Goal: Information Seeking & Learning: Compare options

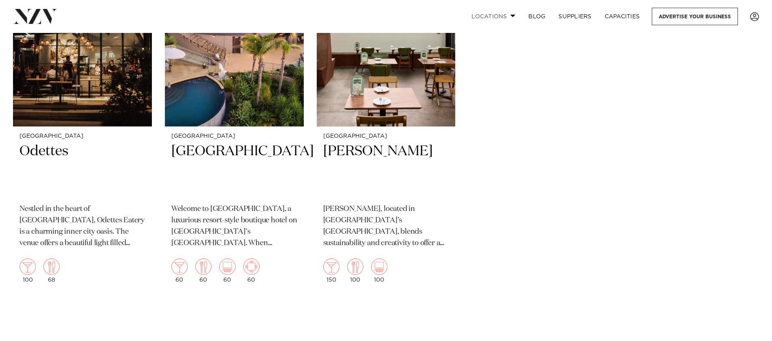
scroll to position [9003, 0]
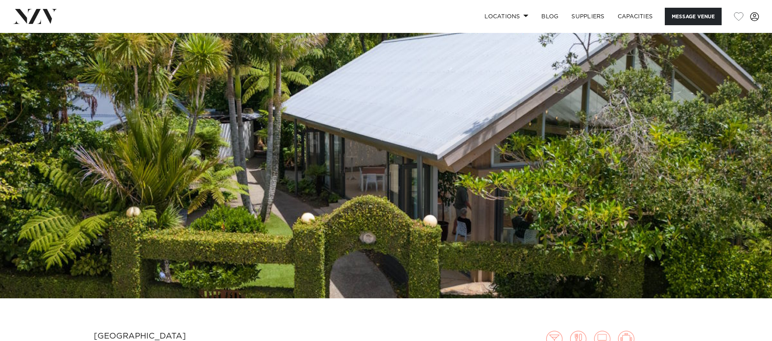
scroll to position [99, 0]
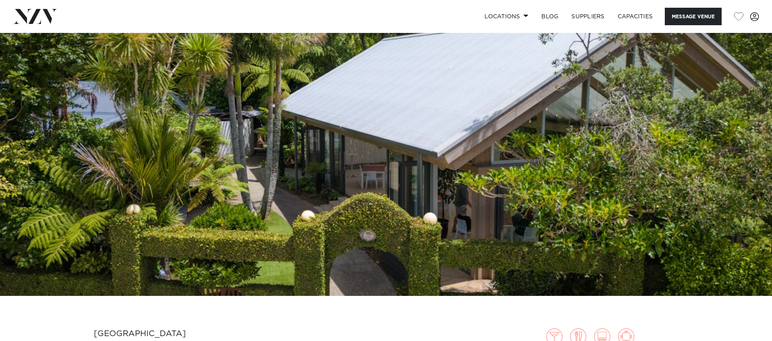
click at [408, 119] on img at bounding box center [386, 115] width 772 height 362
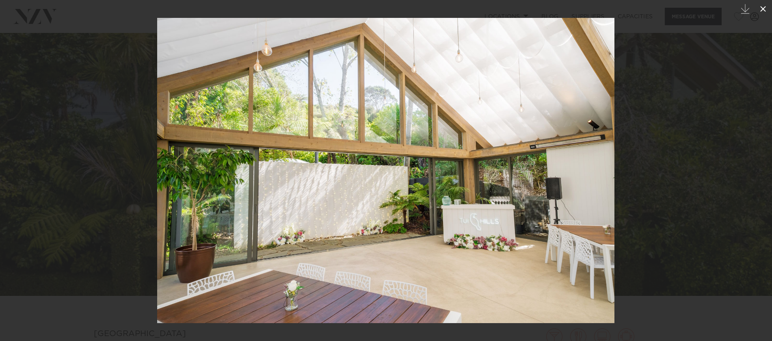
click at [762, 11] on icon at bounding box center [764, 9] width 10 height 10
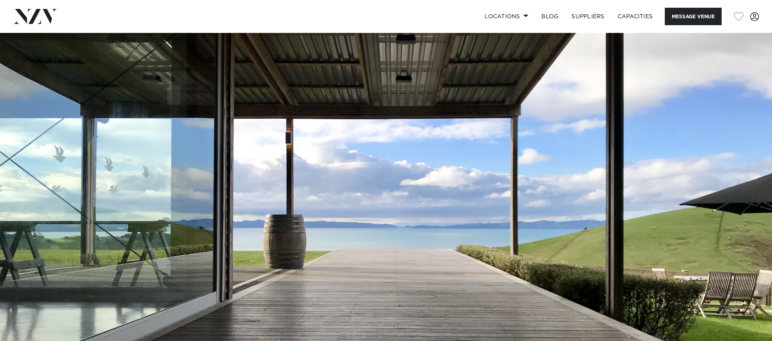
click at [471, 151] on img at bounding box center [386, 214] width 772 height 362
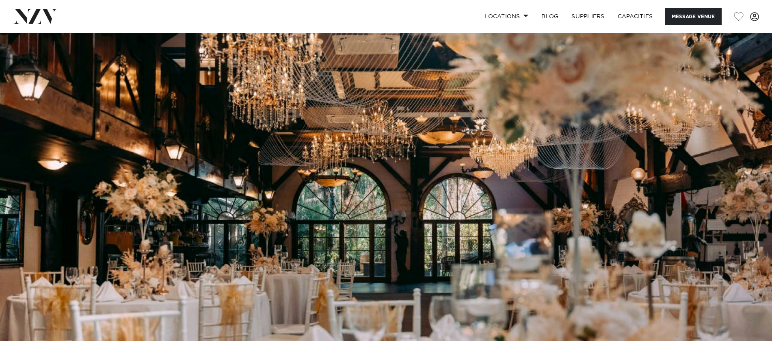
click at [401, 159] on img at bounding box center [386, 214] width 772 height 362
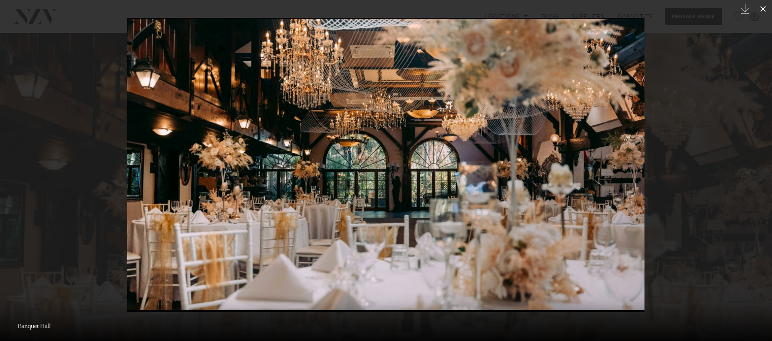
click at [763, 8] on icon at bounding box center [764, 9] width 6 height 6
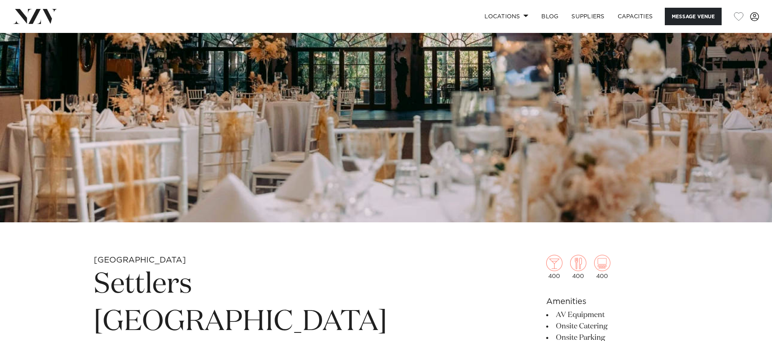
scroll to position [323, 0]
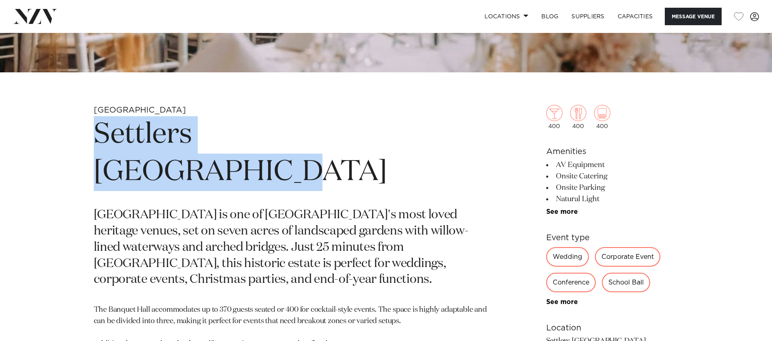
drag, startPoint x: 415, startPoint y: 141, endPoint x: 85, endPoint y: 137, distance: 330.0
click at [85, 137] on div "Auckland Settlers Country Manor Settlers Country Manor is one of West Auckland'…" at bounding box center [387, 331] width 692 height 453
copy h1 "Settlers Country Manor"
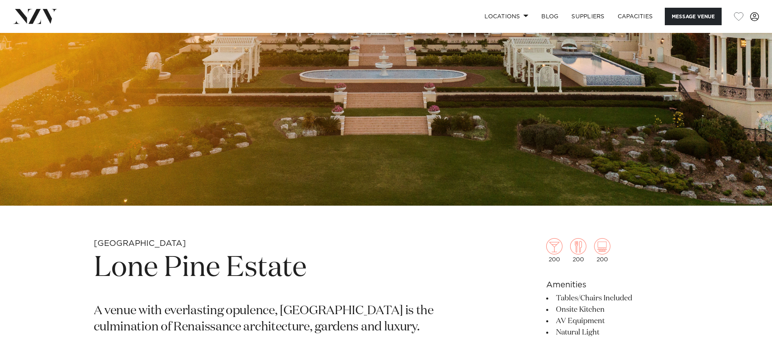
scroll to position [225, 0]
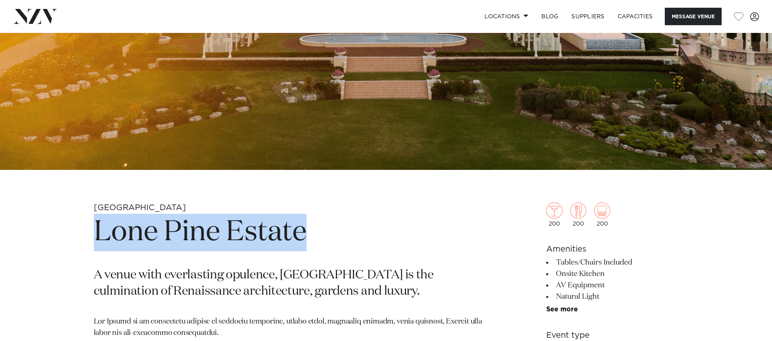
drag, startPoint x: 320, startPoint y: 242, endPoint x: 89, endPoint y: 237, distance: 231.3
copy h1 "Lone Pine Estate"
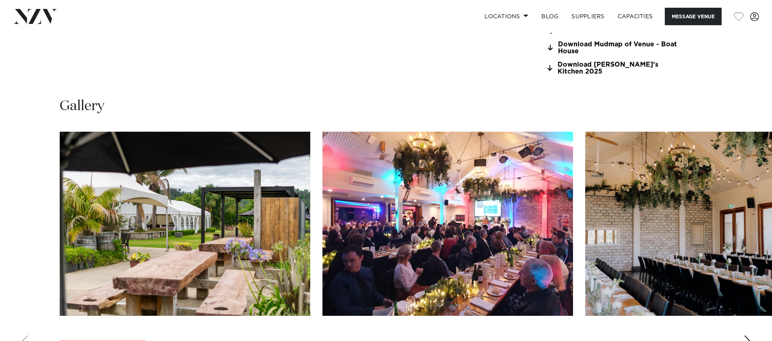
scroll to position [852, 0]
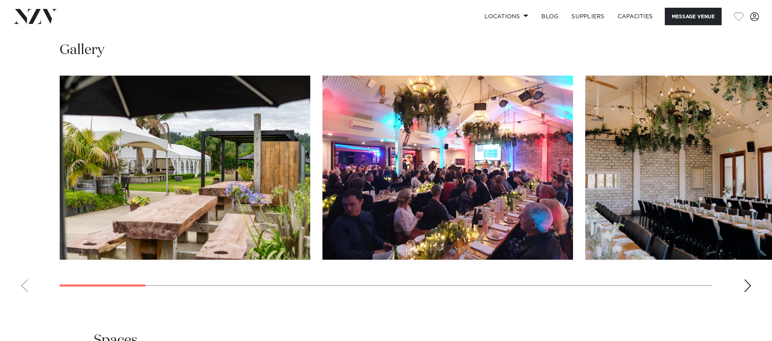
click at [206, 124] on img "1 / 19" at bounding box center [185, 168] width 251 height 184
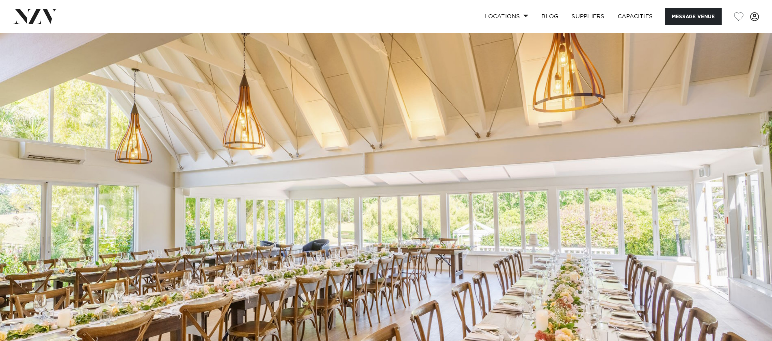
click at [392, 169] on img at bounding box center [386, 214] width 772 height 362
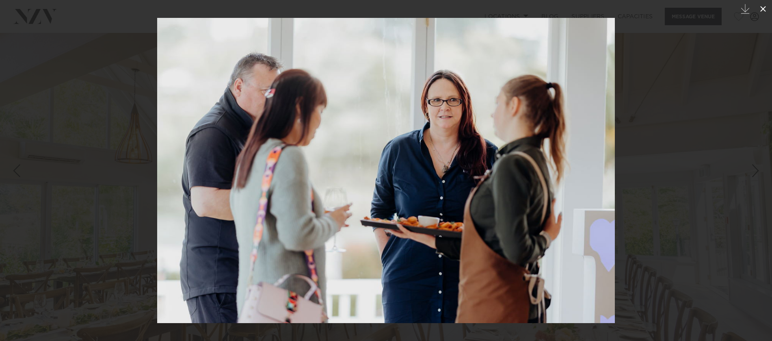
click at [764, 9] on icon at bounding box center [764, 9] width 6 height 6
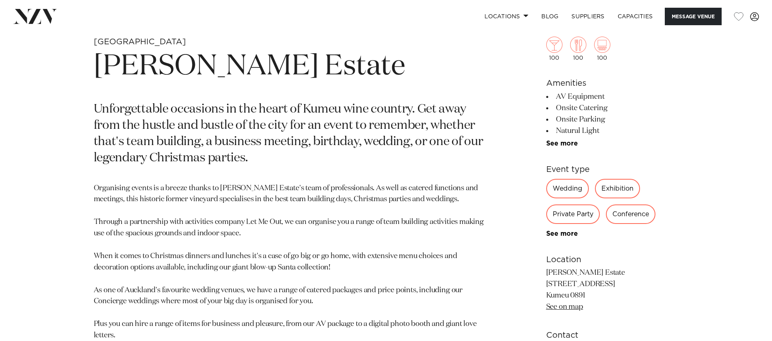
scroll to position [382, 0]
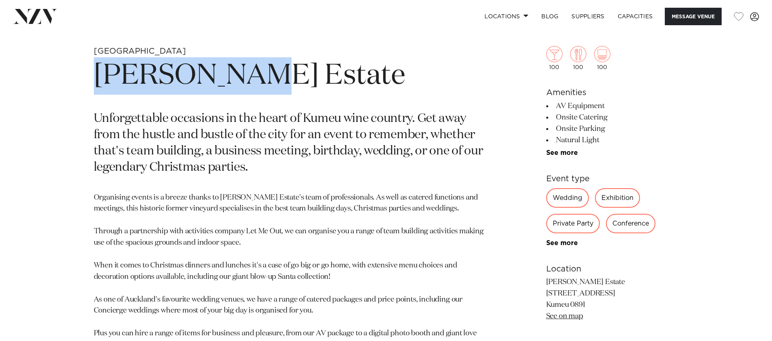
drag, startPoint x: 251, startPoint y: 86, endPoint x: 92, endPoint y: 84, distance: 158.9
click at [92, 84] on div "Auckland Abel Estate Unforgettable occasions in the heart of Kumeu wine country…" at bounding box center [387, 240] width 692 height 389
copy h1 "Abel Estate"
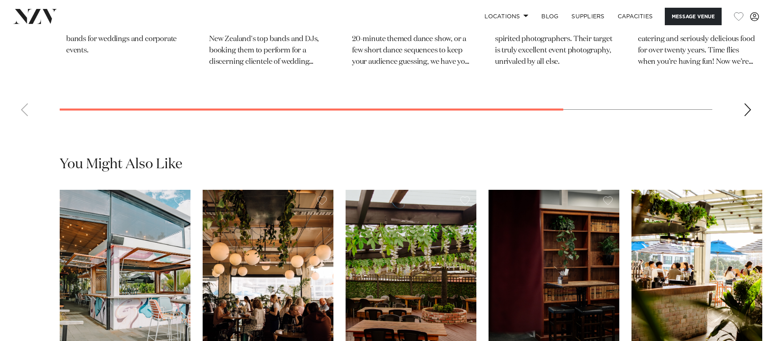
scroll to position [1591, 0]
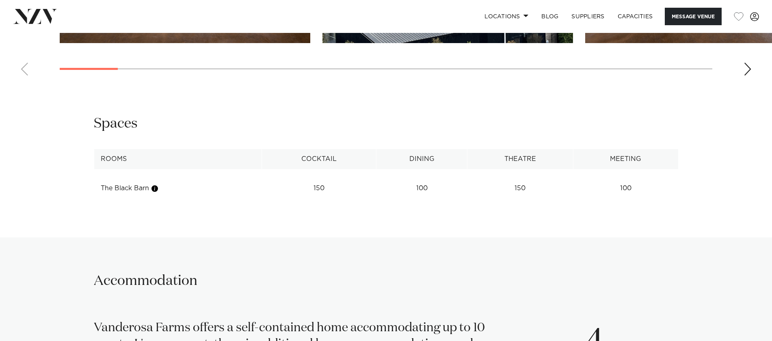
scroll to position [1045, 0]
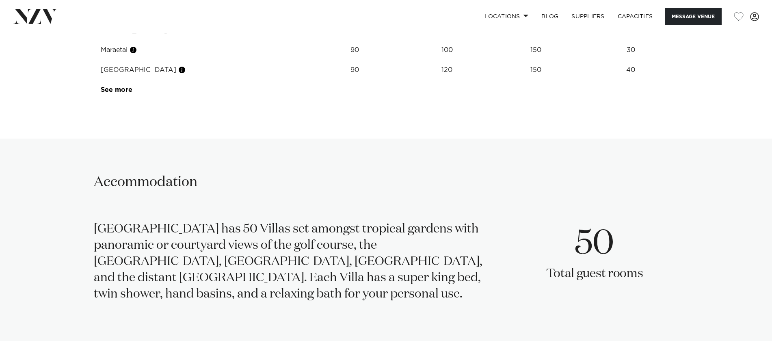
scroll to position [1391, 0]
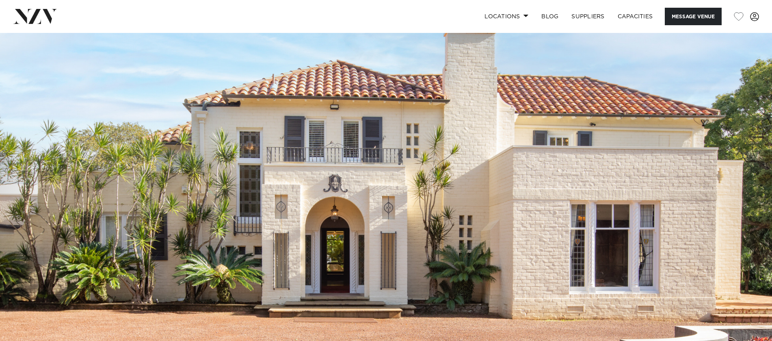
scroll to position [41, 0]
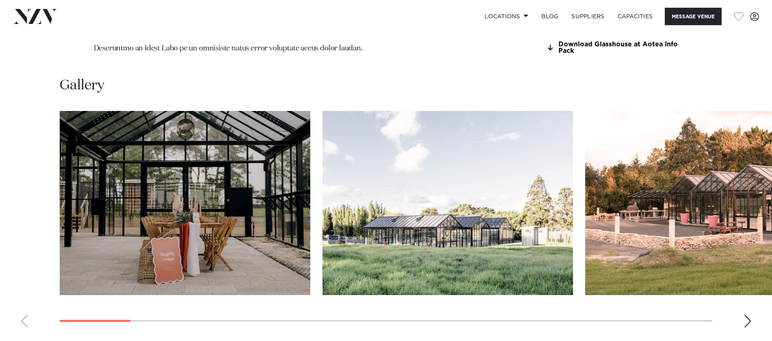
scroll to position [801, 0]
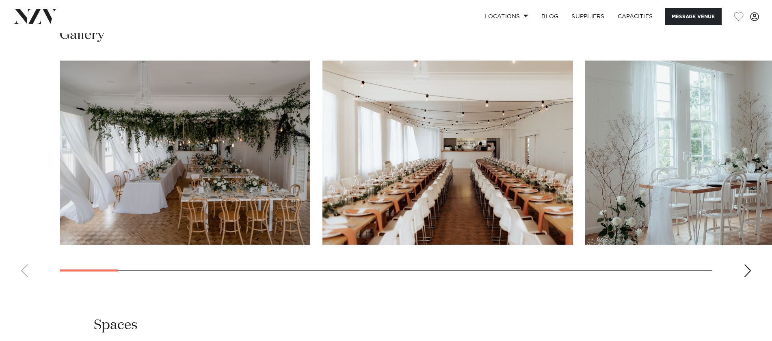
scroll to position [836, 0]
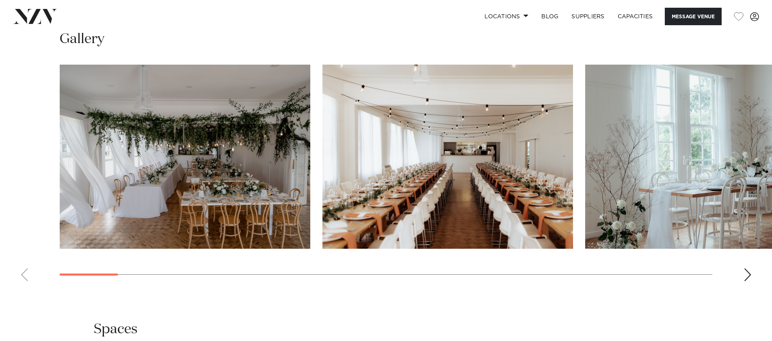
click at [749, 278] on div "Next slide" at bounding box center [748, 274] width 8 height 13
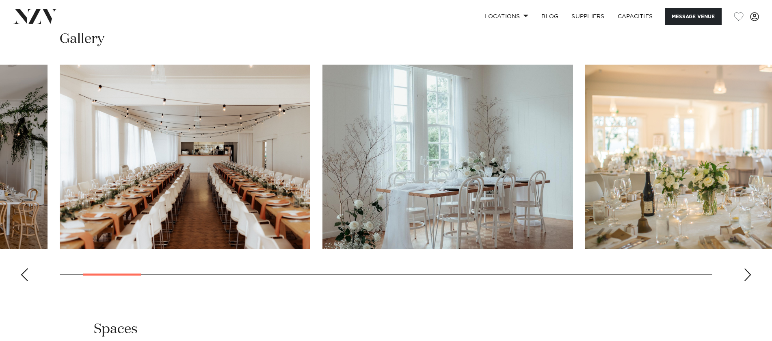
click at [749, 278] on div "Next slide" at bounding box center [748, 274] width 8 height 13
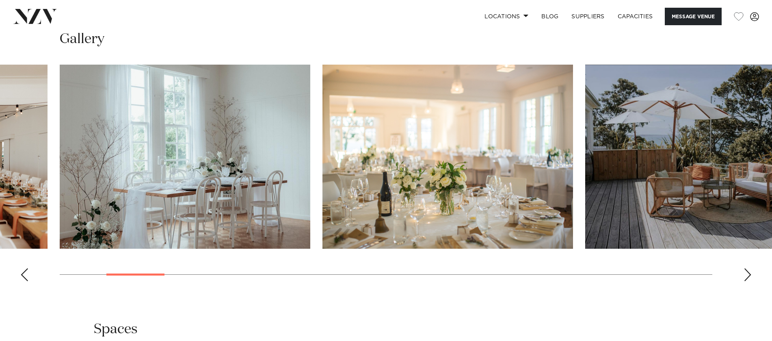
click at [749, 278] on div "Next slide" at bounding box center [748, 274] width 8 height 13
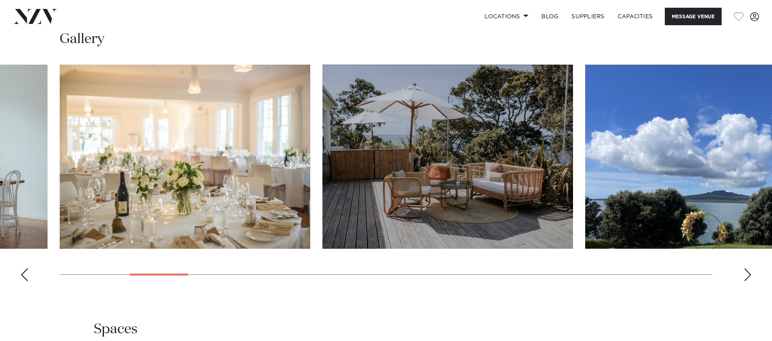
click at [749, 278] on div "Next slide" at bounding box center [748, 274] width 8 height 13
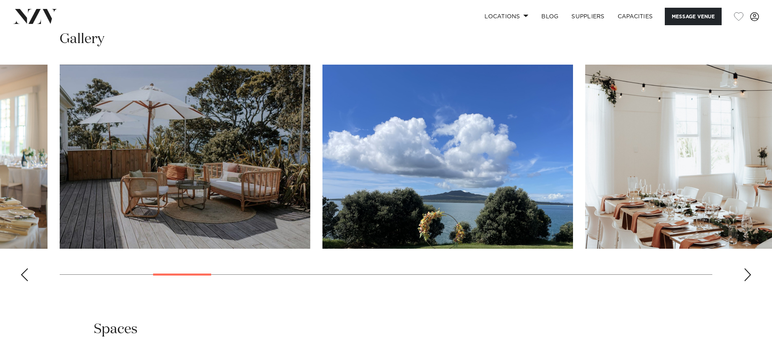
click at [749, 278] on div "Next slide" at bounding box center [748, 274] width 8 height 13
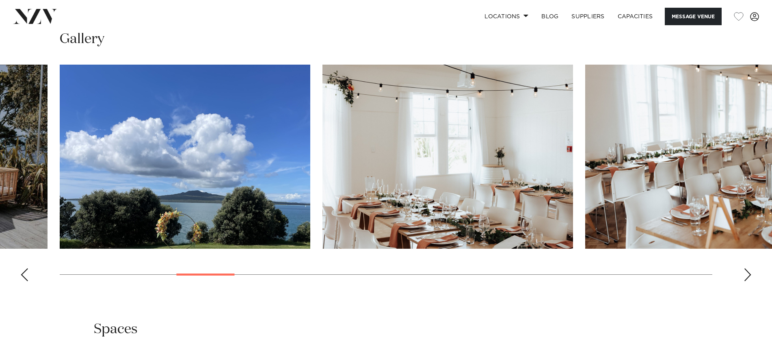
click at [749, 278] on div "Next slide" at bounding box center [748, 274] width 8 height 13
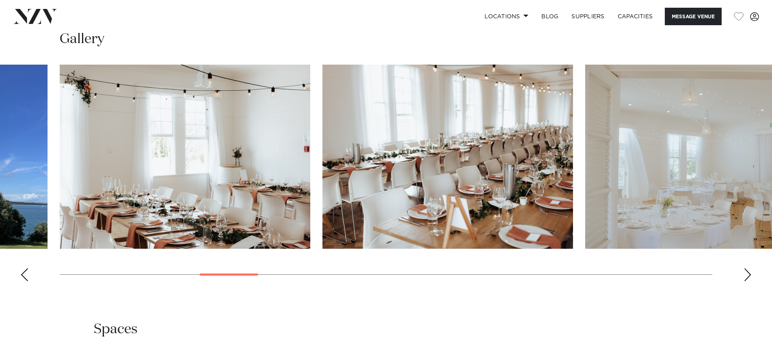
click at [749, 278] on div "Next slide" at bounding box center [748, 274] width 8 height 13
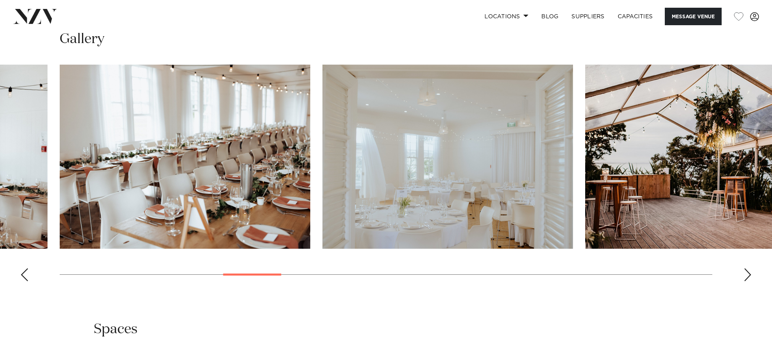
click at [749, 278] on div "Next slide" at bounding box center [748, 274] width 8 height 13
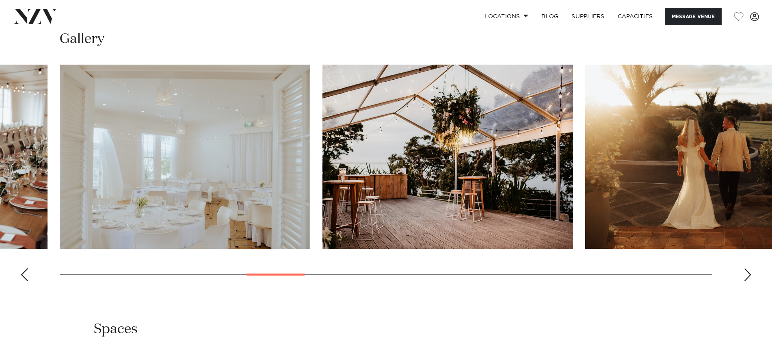
click at [749, 278] on div "Next slide" at bounding box center [748, 274] width 8 height 13
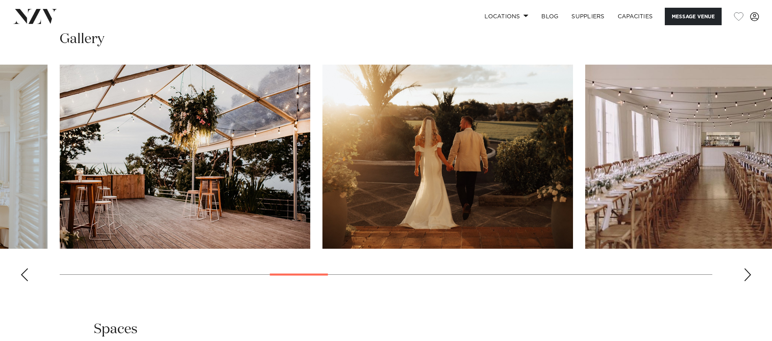
click at [749, 278] on div "Next slide" at bounding box center [748, 274] width 8 height 13
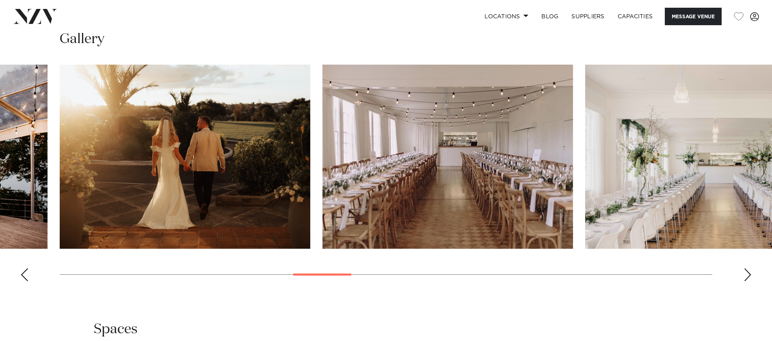
click at [749, 278] on div "Next slide" at bounding box center [748, 274] width 8 height 13
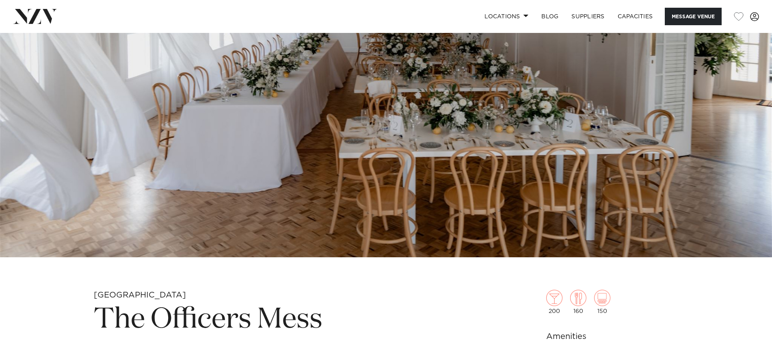
scroll to position [156, 0]
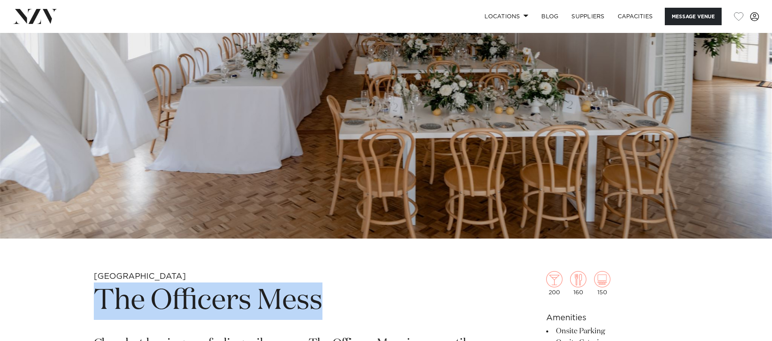
drag, startPoint x: 340, startPoint y: 303, endPoint x: 92, endPoint y: 305, distance: 248.3
copy h1 "The Officers Mess"
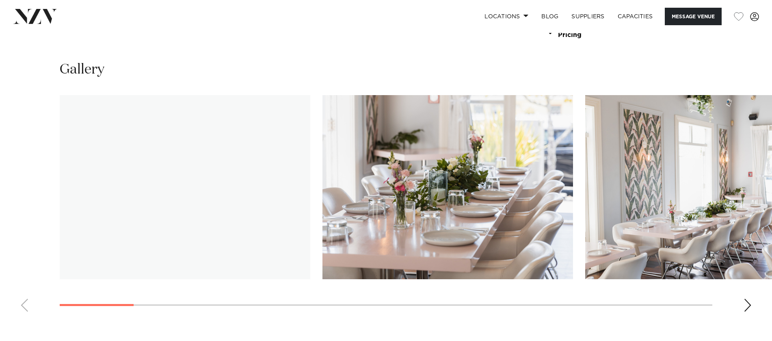
scroll to position [905, 0]
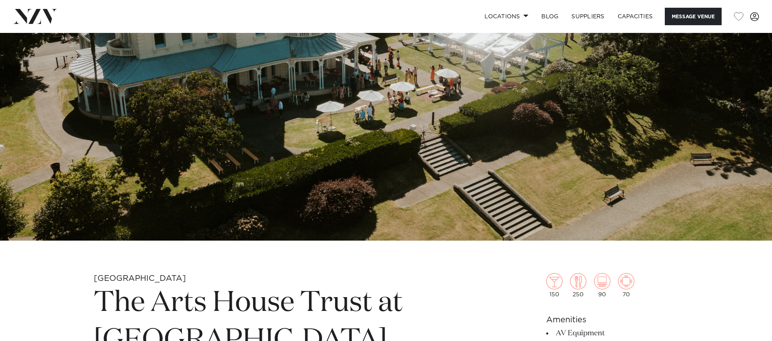
scroll to position [242, 0]
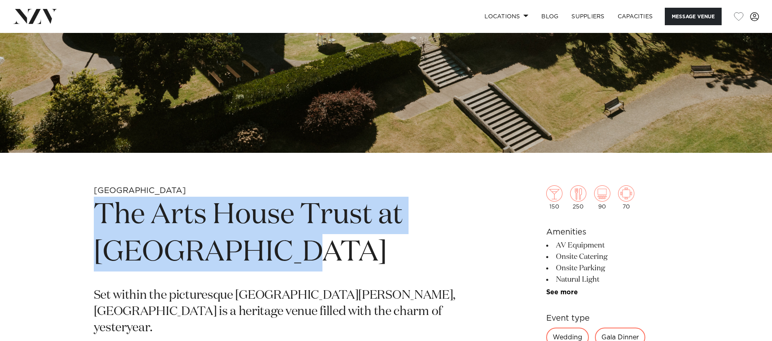
drag, startPoint x: 268, startPoint y: 255, endPoint x: 74, endPoint y: 220, distance: 197.8
copy h1 "The Arts House Trust at Pah Homestead"
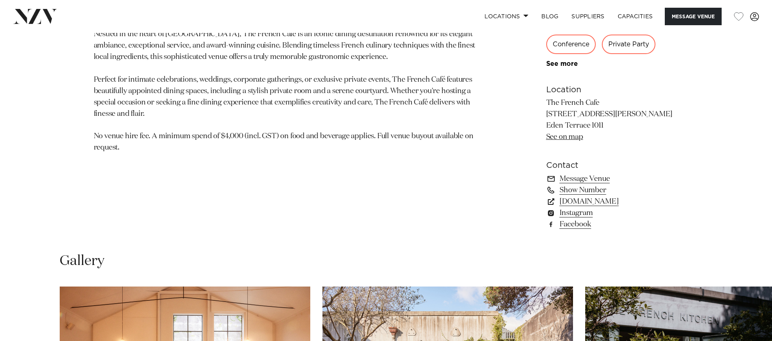
scroll to position [625, 0]
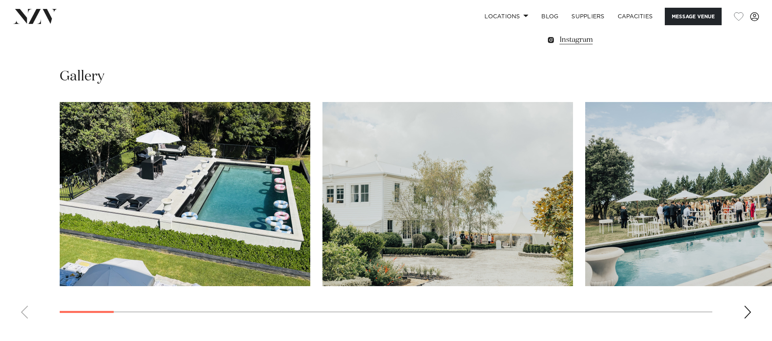
scroll to position [773, 0]
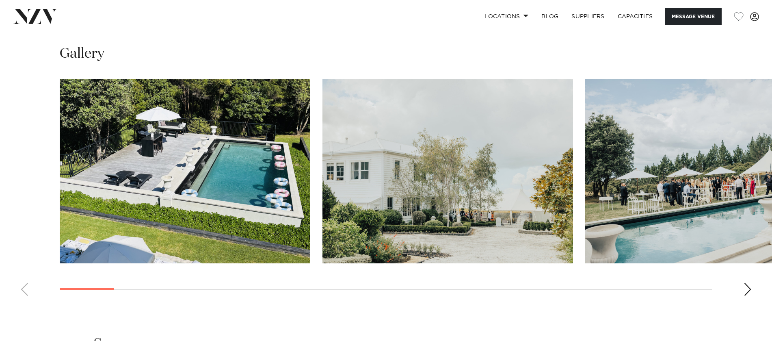
click at [755, 289] on swiper-container at bounding box center [386, 190] width 772 height 223
click at [749, 290] on div "Next slide" at bounding box center [748, 289] width 8 height 13
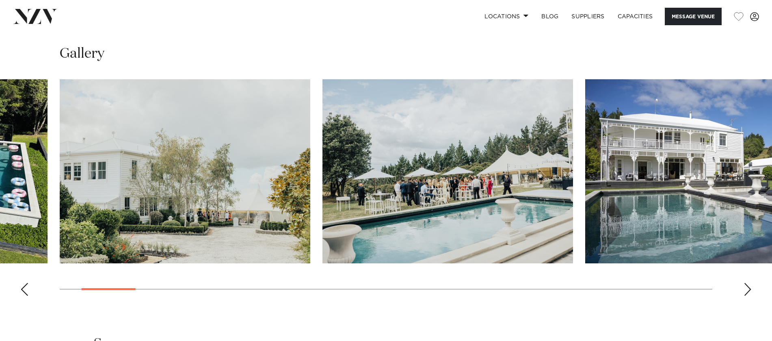
click at [749, 290] on div "Next slide" at bounding box center [748, 289] width 8 height 13
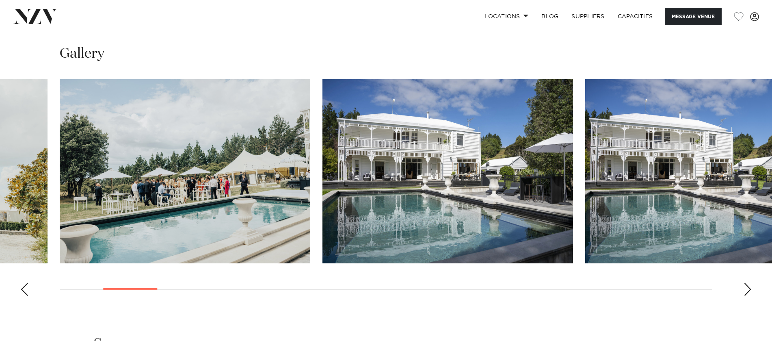
click at [749, 290] on div "Next slide" at bounding box center [748, 289] width 8 height 13
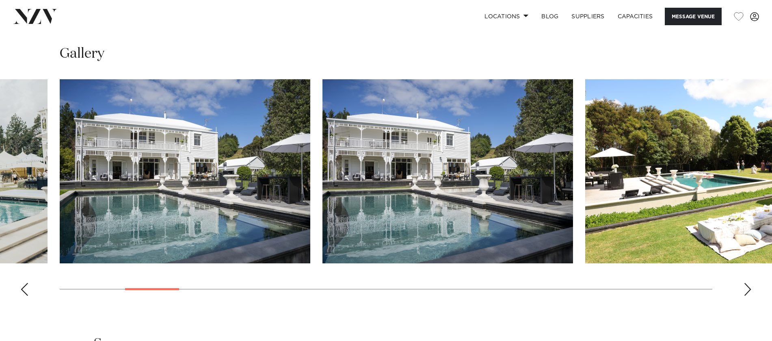
click at [749, 290] on div "Next slide" at bounding box center [748, 289] width 8 height 13
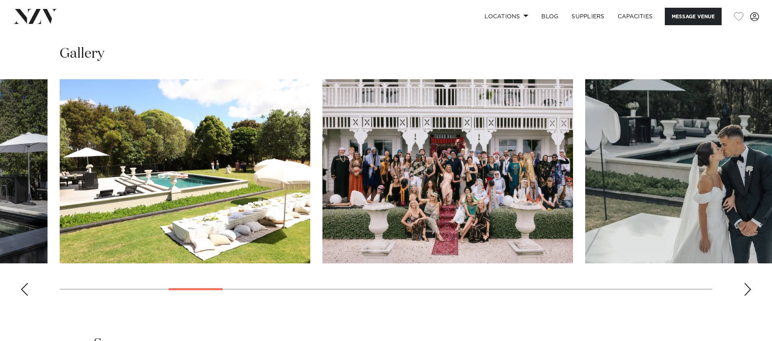
click at [749, 290] on div "Next slide" at bounding box center [748, 289] width 8 height 13
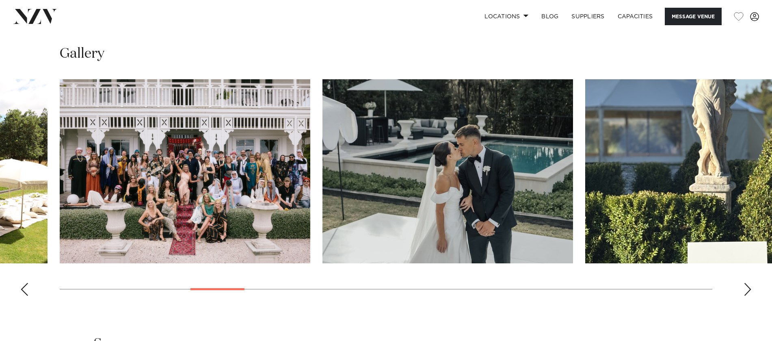
click at [749, 290] on div "Next slide" at bounding box center [748, 289] width 8 height 13
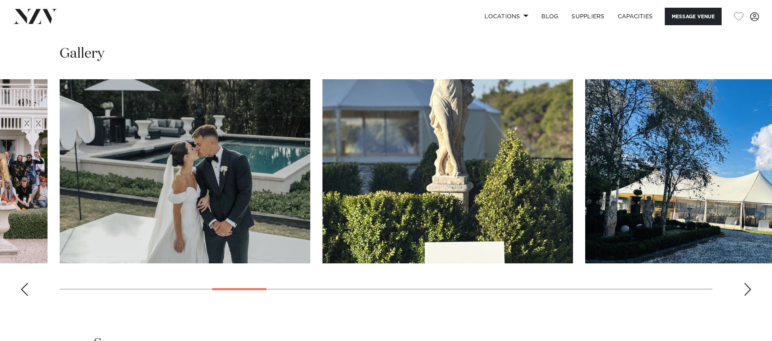
click at [749, 290] on div "Next slide" at bounding box center [748, 289] width 8 height 13
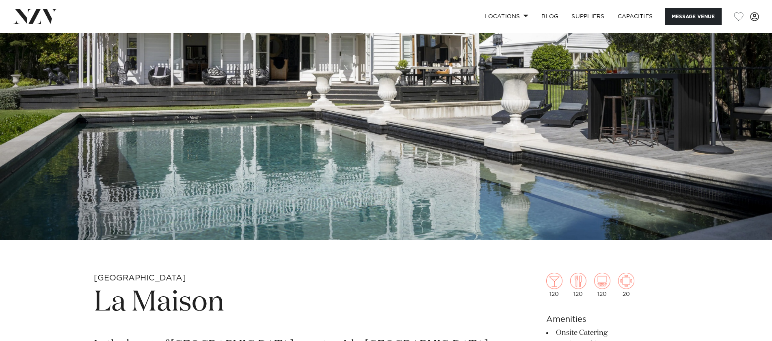
scroll to position [217, 0]
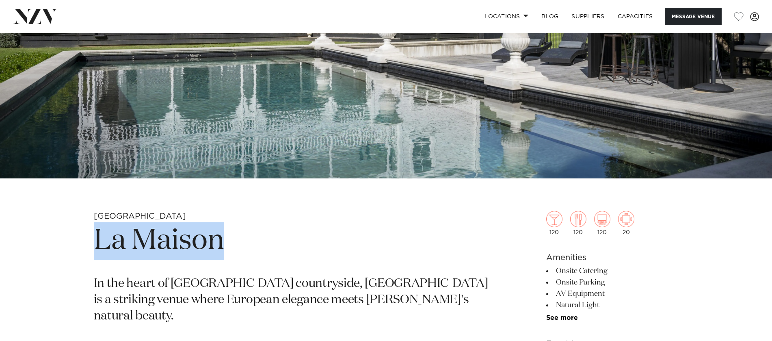
drag, startPoint x: 251, startPoint y: 241, endPoint x: 84, endPoint y: 242, distance: 167.0
copy h1 "La Maison"
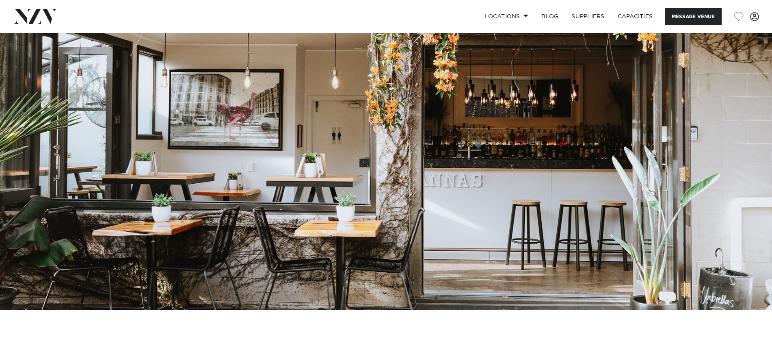
scroll to position [87, 0]
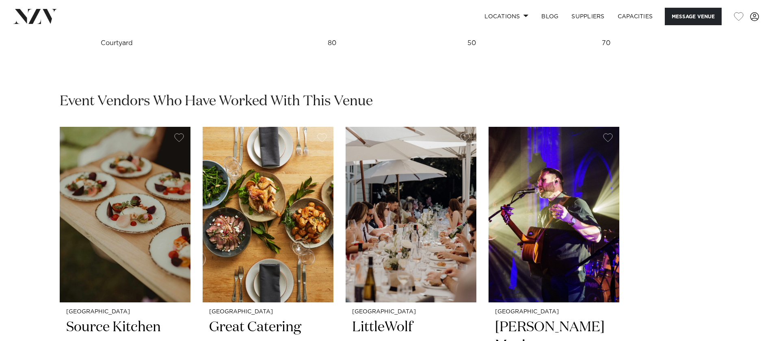
scroll to position [1238, 0]
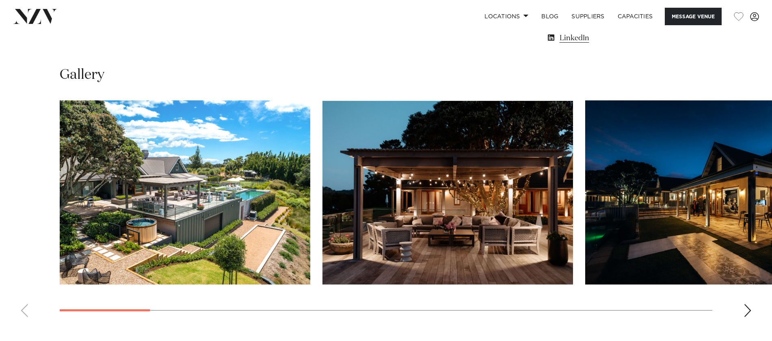
scroll to position [775, 0]
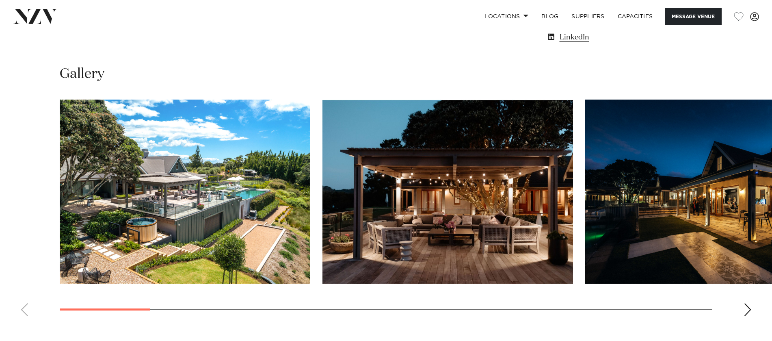
click at [749, 306] on div "Next slide" at bounding box center [748, 309] width 8 height 13
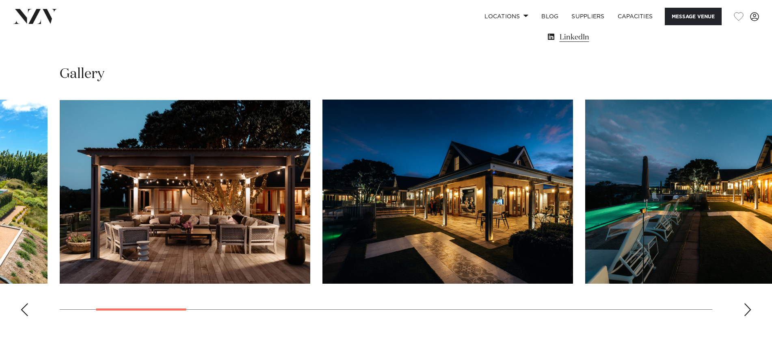
click at [749, 306] on div "Next slide" at bounding box center [748, 309] width 8 height 13
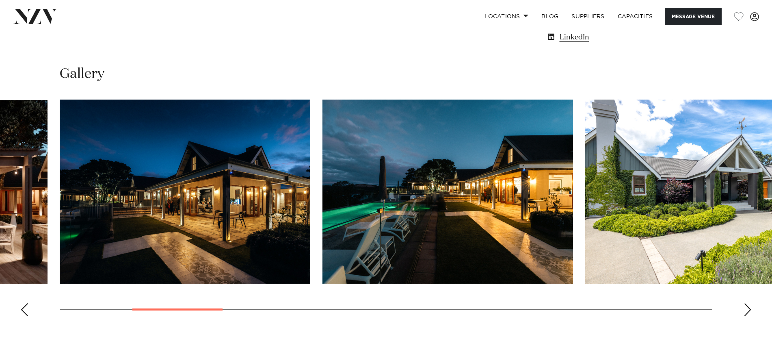
click at [749, 306] on div "Next slide" at bounding box center [748, 309] width 8 height 13
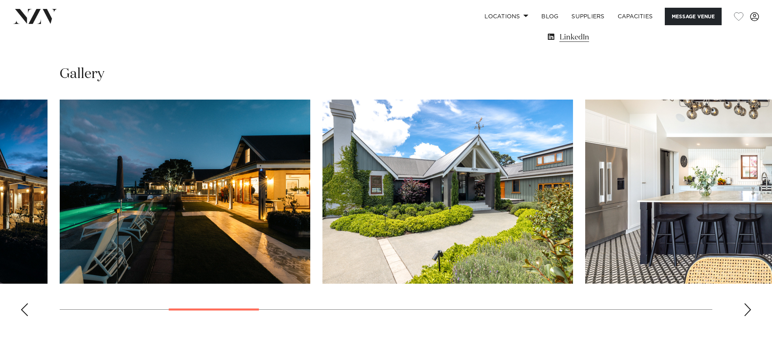
click at [749, 306] on div "Next slide" at bounding box center [748, 309] width 8 height 13
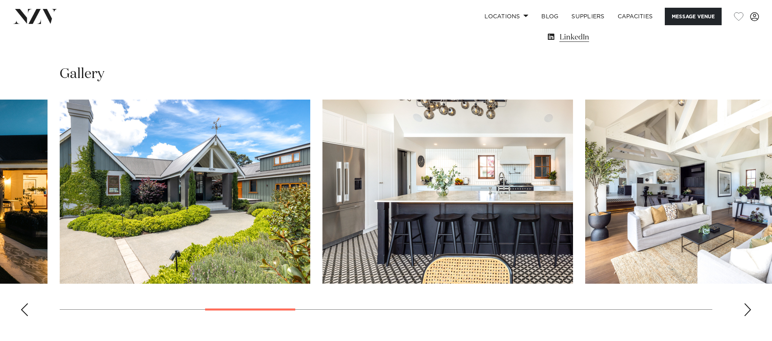
click at [749, 306] on div "Next slide" at bounding box center [748, 309] width 8 height 13
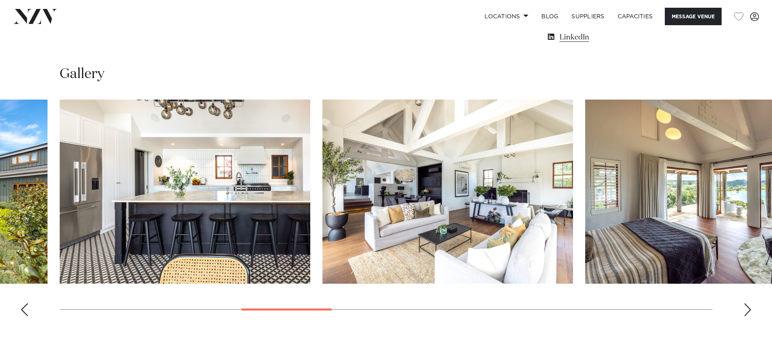
click at [749, 306] on div "Next slide" at bounding box center [748, 309] width 8 height 13
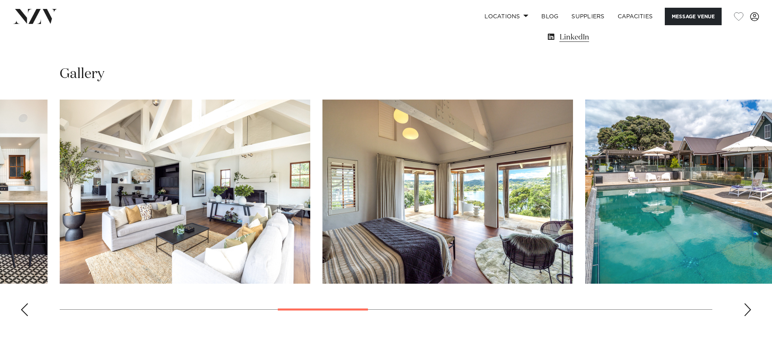
click at [749, 306] on div "Next slide" at bounding box center [748, 309] width 8 height 13
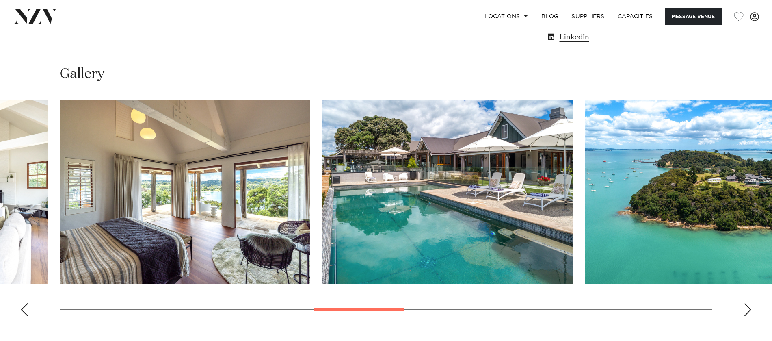
click at [749, 306] on div "Next slide" at bounding box center [748, 309] width 8 height 13
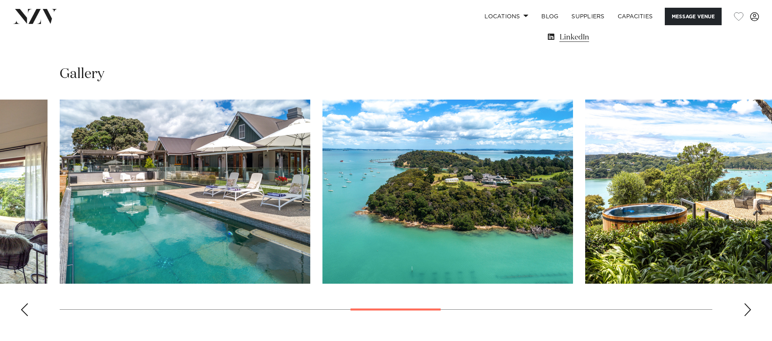
click at [749, 306] on div "Next slide" at bounding box center [748, 309] width 8 height 13
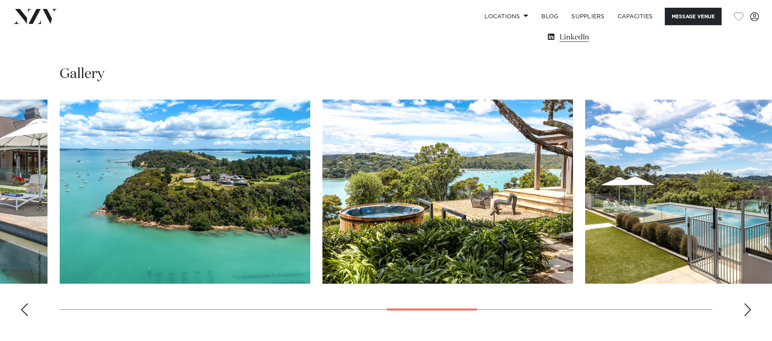
click at [749, 306] on div "Next slide" at bounding box center [748, 309] width 8 height 13
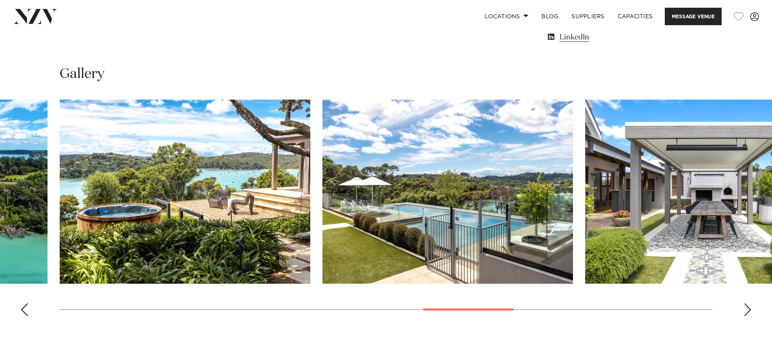
click at [749, 306] on div "Next slide" at bounding box center [748, 309] width 8 height 13
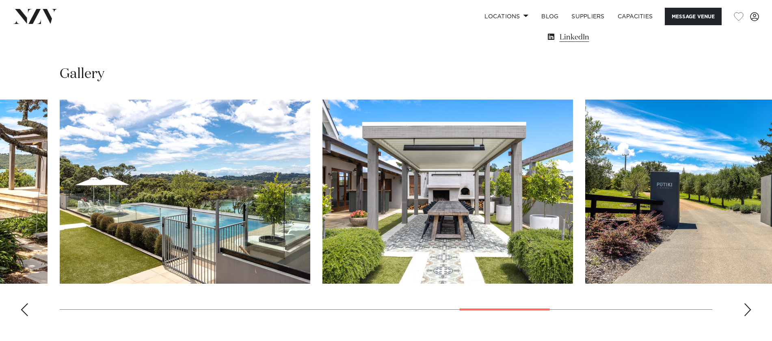
click at [749, 306] on div "Next slide" at bounding box center [748, 309] width 8 height 13
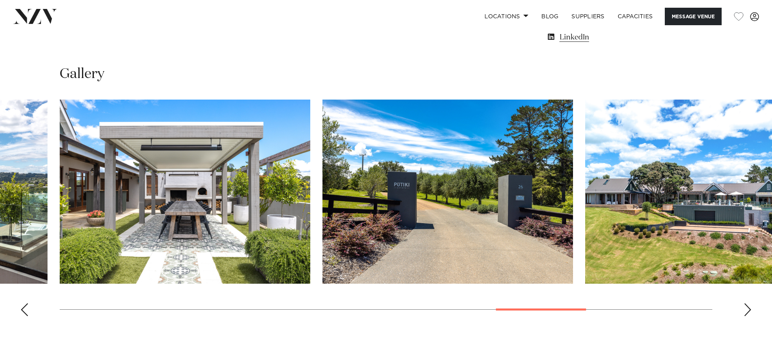
click at [749, 306] on div "Next slide" at bounding box center [748, 309] width 8 height 13
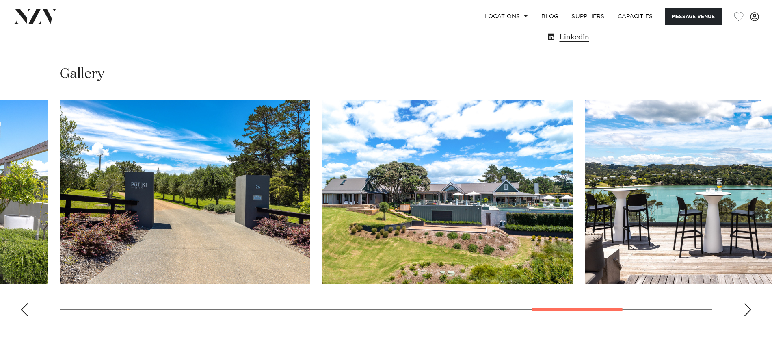
click at [749, 306] on div "Next slide" at bounding box center [748, 309] width 8 height 13
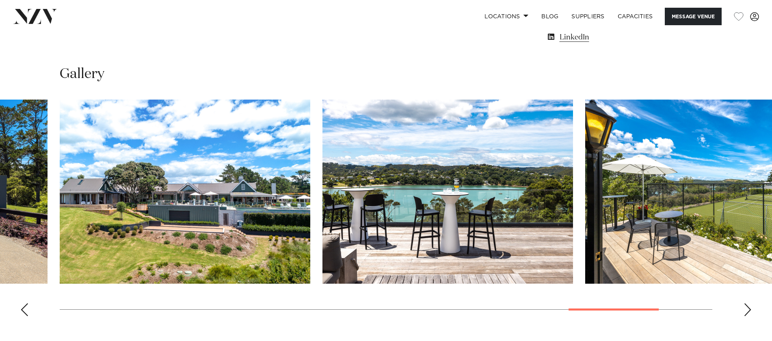
click at [749, 306] on div "Next slide" at bounding box center [748, 309] width 8 height 13
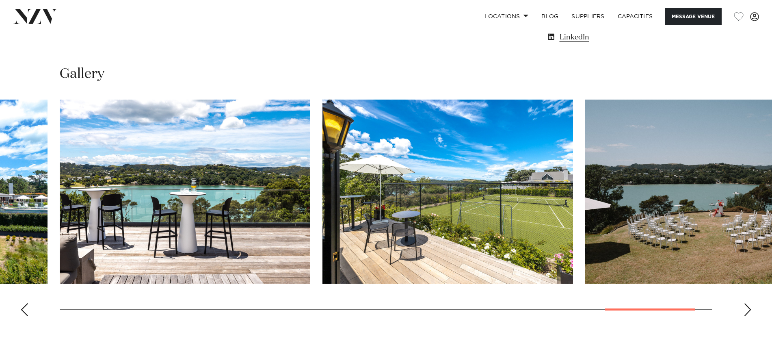
click at [749, 306] on div "Next slide" at bounding box center [748, 309] width 8 height 13
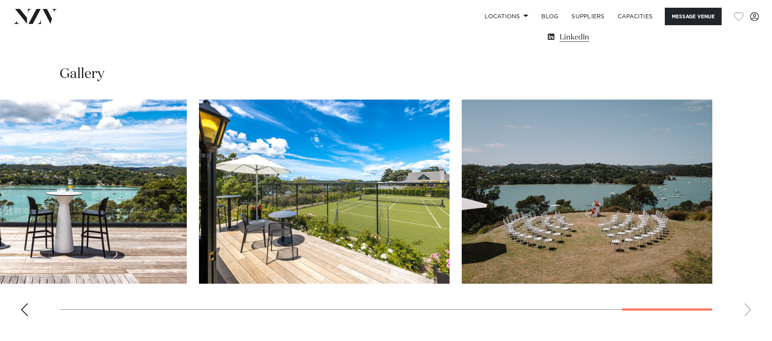
click at [749, 306] on swiper-container at bounding box center [386, 211] width 772 height 223
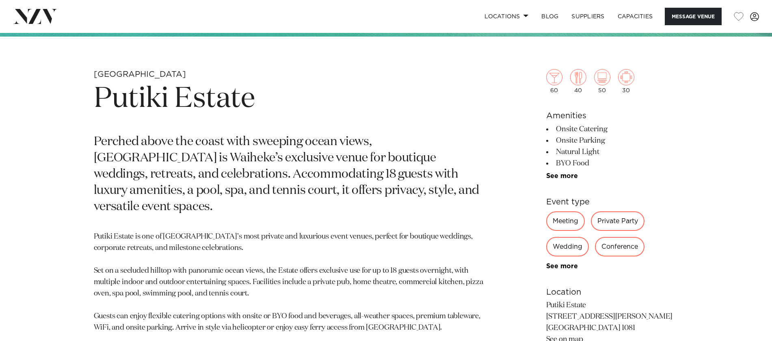
scroll to position [263, 0]
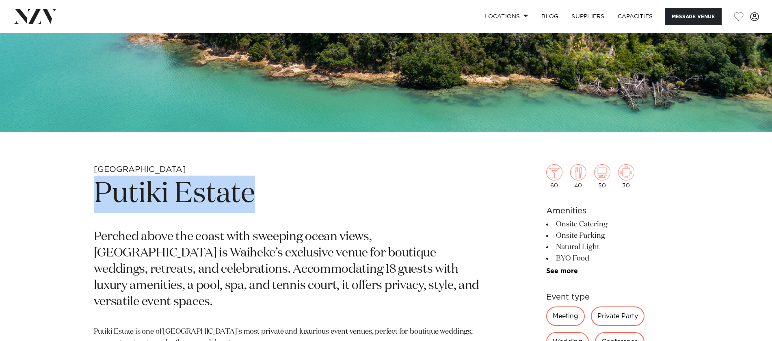
drag, startPoint x: 269, startPoint y: 200, endPoint x: 90, endPoint y: 200, distance: 178.8
copy h1 "Putiki Estate"
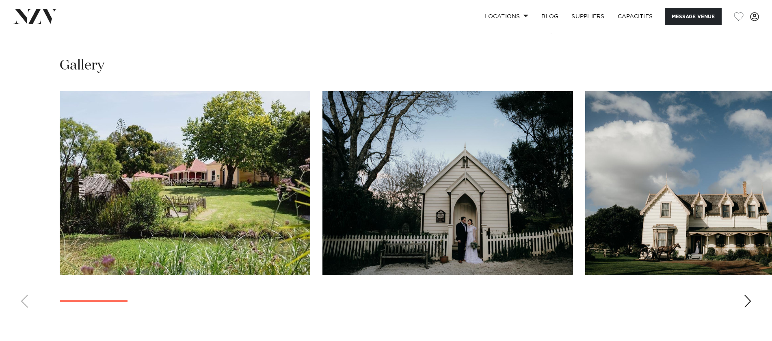
scroll to position [843, 0]
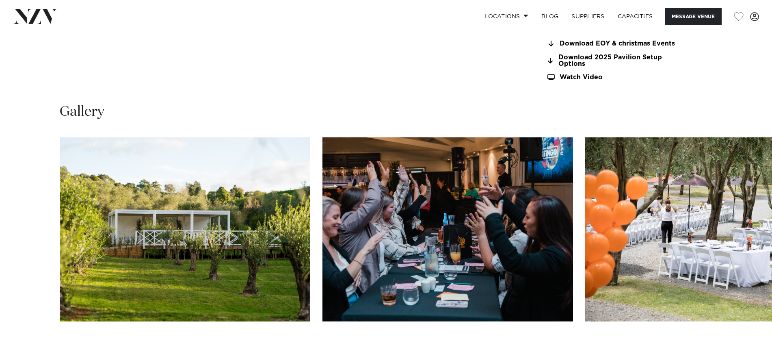
scroll to position [898, 0]
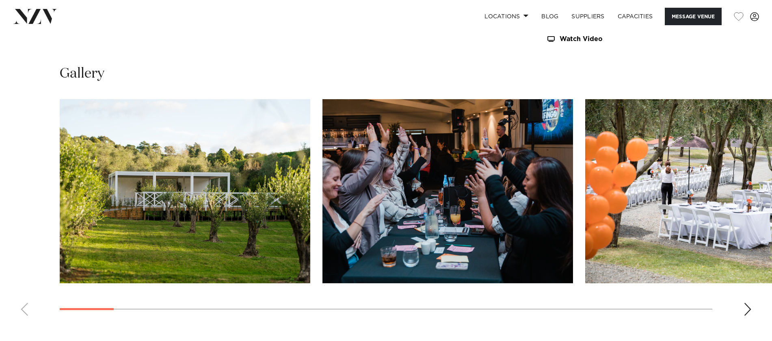
click at [749, 309] on div "Next slide" at bounding box center [748, 309] width 8 height 13
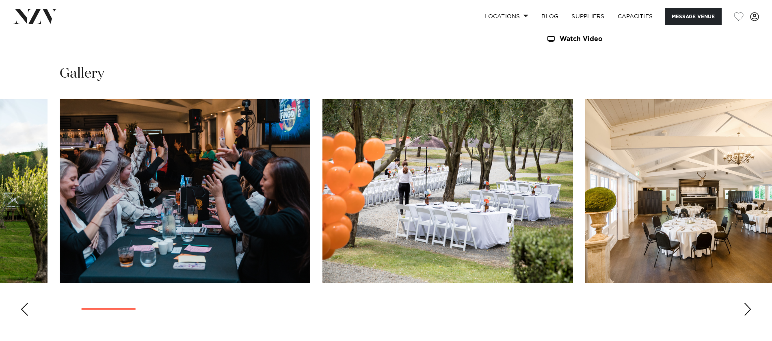
click at [749, 309] on div "Next slide" at bounding box center [748, 309] width 8 height 13
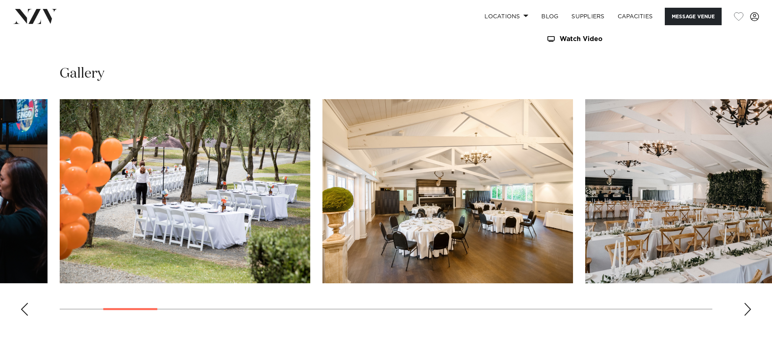
click at [749, 309] on div "Next slide" at bounding box center [748, 309] width 8 height 13
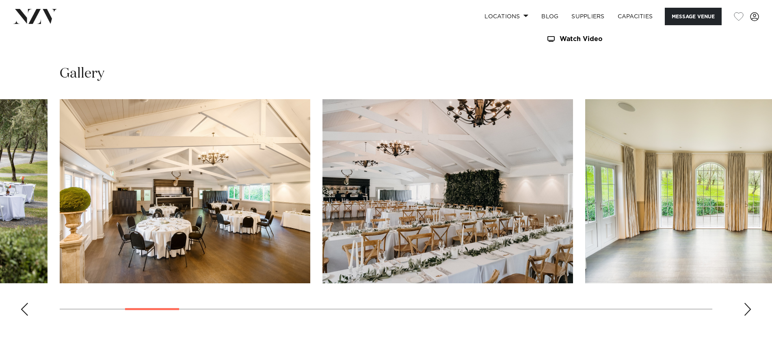
click at [749, 309] on div "Next slide" at bounding box center [748, 309] width 8 height 13
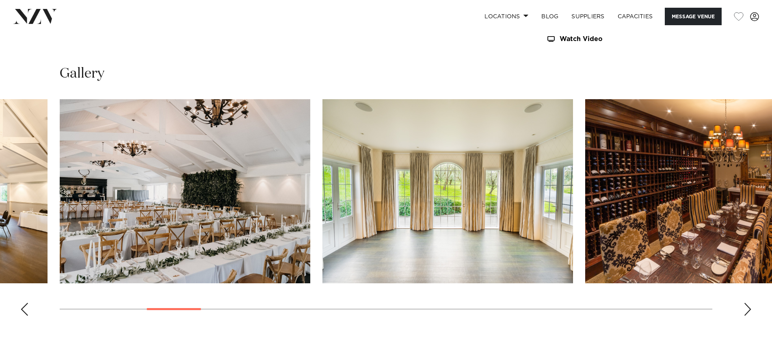
click at [749, 309] on div "Next slide" at bounding box center [748, 309] width 8 height 13
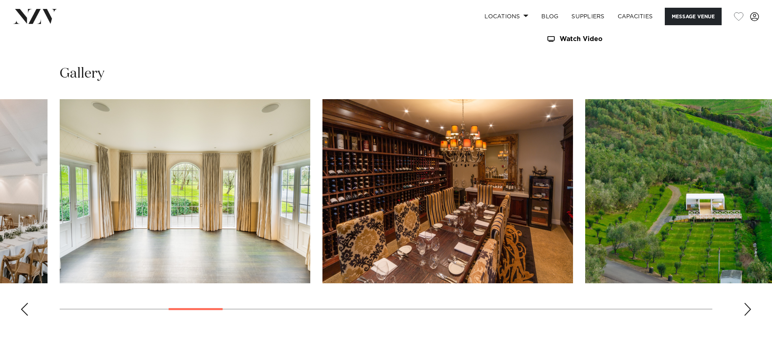
click at [749, 309] on div "Next slide" at bounding box center [748, 309] width 8 height 13
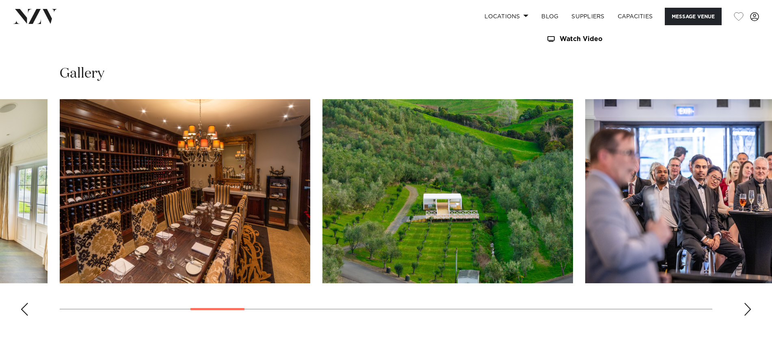
click at [749, 309] on div "Next slide" at bounding box center [748, 309] width 8 height 13
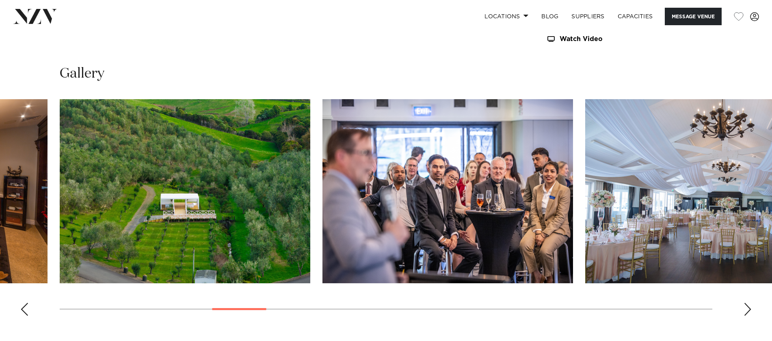
click at [749, 309] on div "Next slide" at bounding box center [748, 309] width 8 height 13
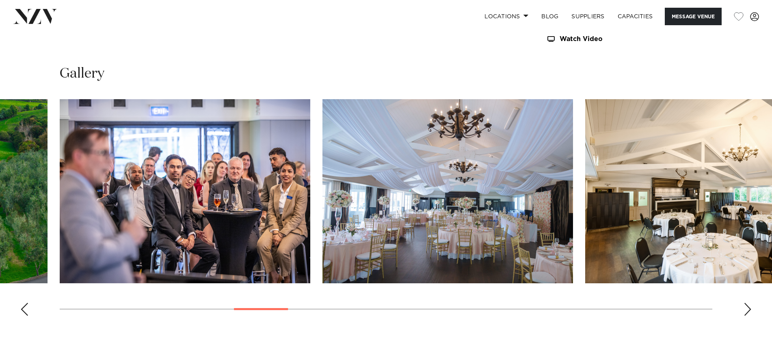
click at [749, 309] on div "Next slide" at bounding box center [748, 309] width 8 height 13
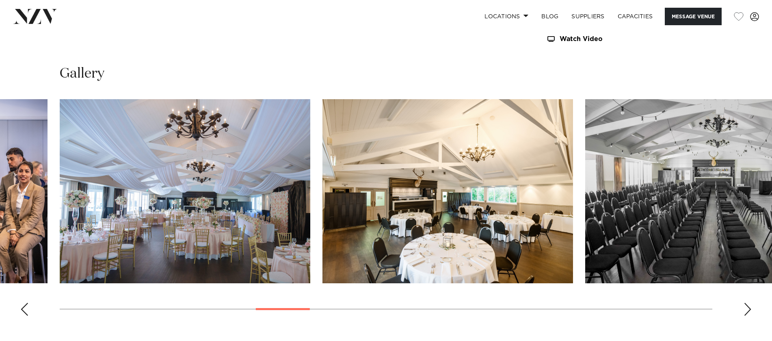
click at [749, 309] on div "Next slide" at bounding box center [748, 309] width 8 height 13
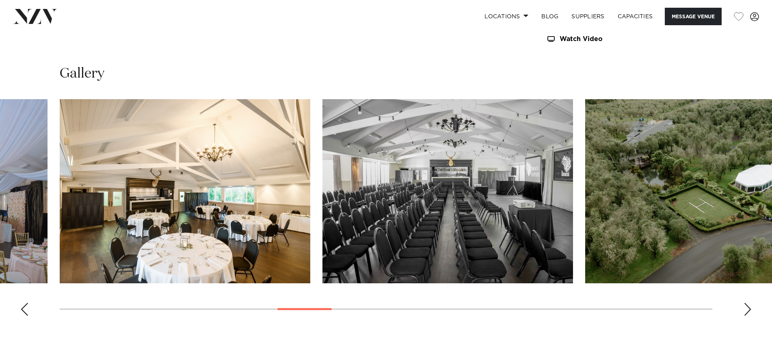
click at [749, 309] on div "Next slide" at bounding box center [748, 309] width 8 height 13
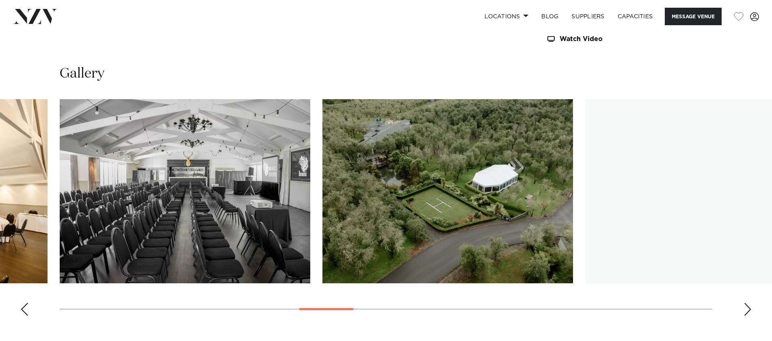
click at [749, 309] on div "Next slide" at bounding box center [748, 309] width 8 height 13
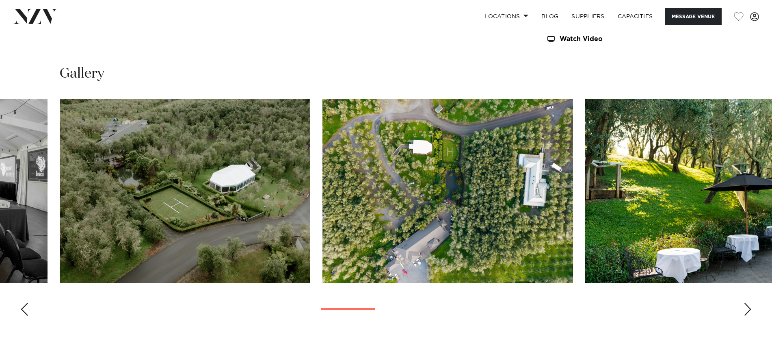
click at [749, 309] on div "Next slide" at bounding box center [748, 309] width 8 height 13
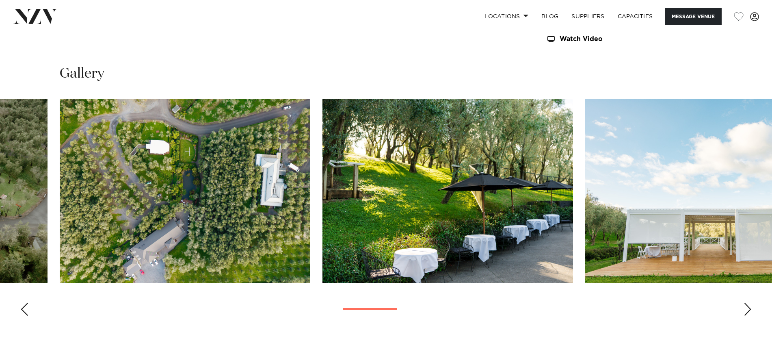
click at [749, 309] on div "Next slide" at bounding box center [748, 309] width 8 height 13
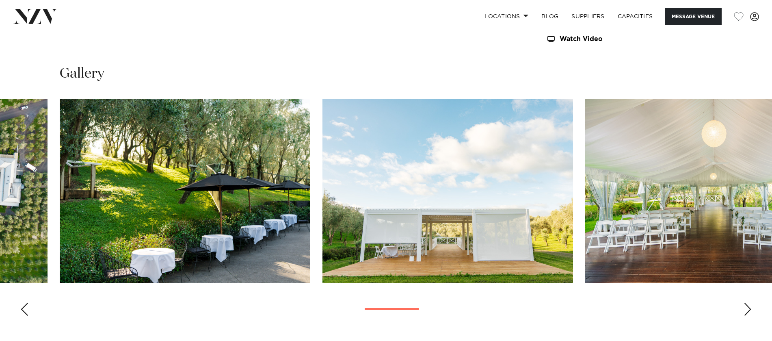
click at [749, 309] on div "Next slide" at bounding box center [748, 309] width 8 height 13
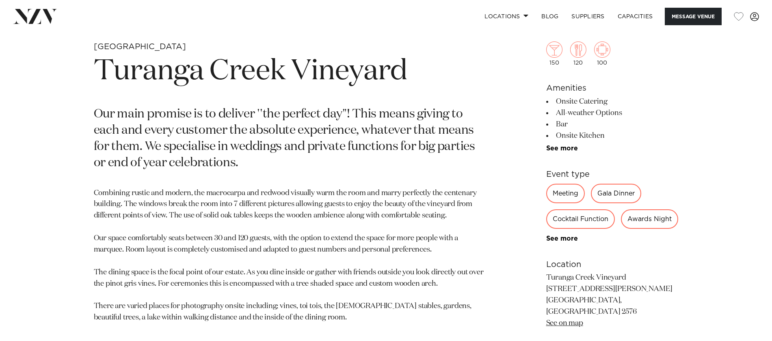
scroll to position [386, 0]
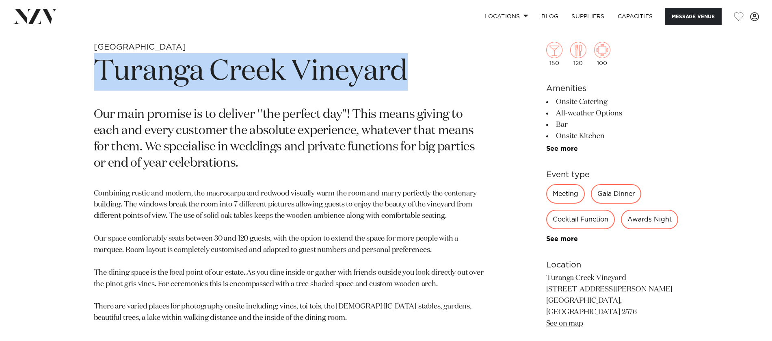
drag, startPoint x: 423, startPoint y: 79, endPoint x: 95, endPoint y: 80, distance: 327.9
click at [95, 80] on h1 "Turanga Creek Vineyard" at bounding box center [291, 71] width 395 height 37
copy h1 "Turanga Creek Vineyard"
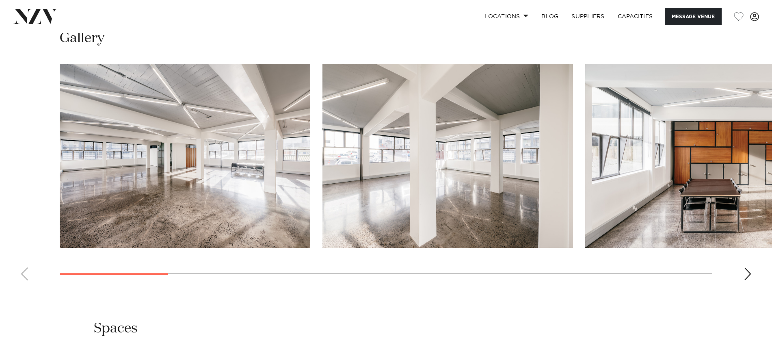
scroll to position [808, 0]
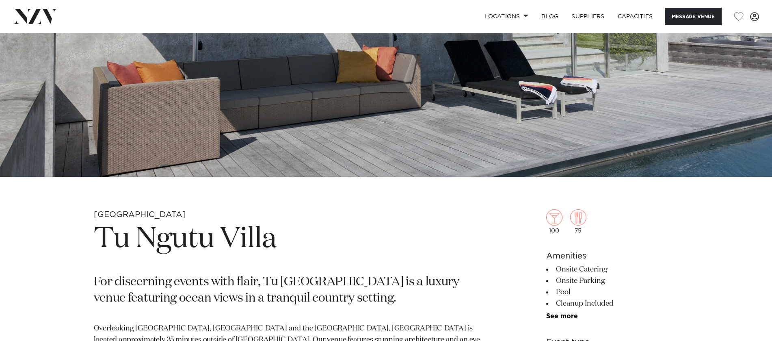
scroll to position [147, 0]
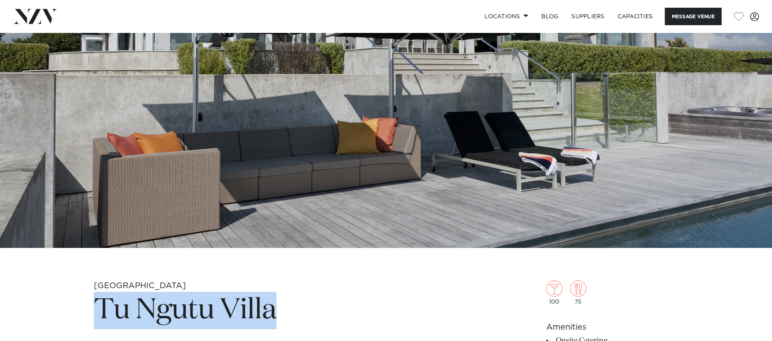
drag, startPoint x: 297, startPoint y: 321, endPoint x: 91, endPoint y: 321, distance: 206.0
copy h1 "Tu Ngutu Villa"
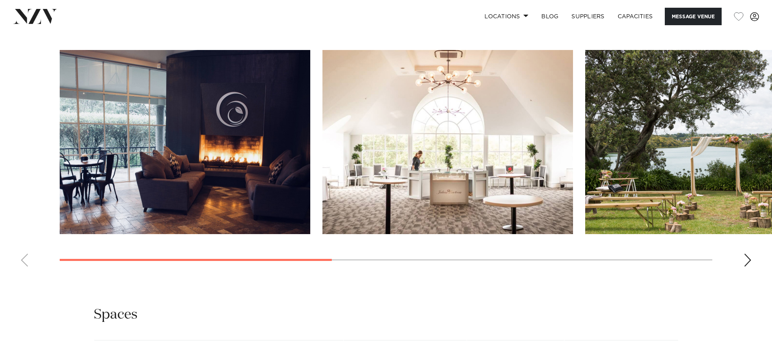
scroll to position [813, 0]
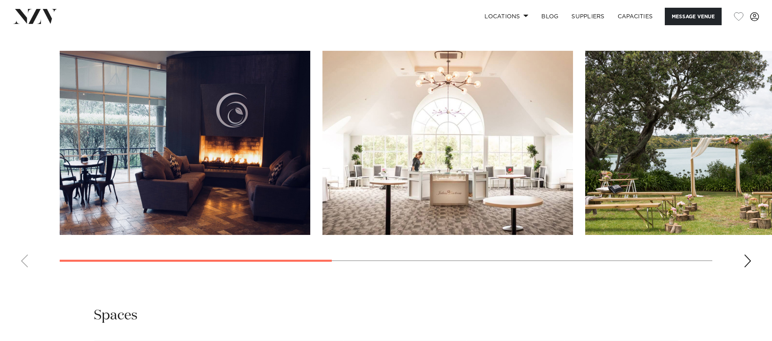
click at [641, 180] on img "3 / 6" at bounding box center [711, 143] width 251 height 184
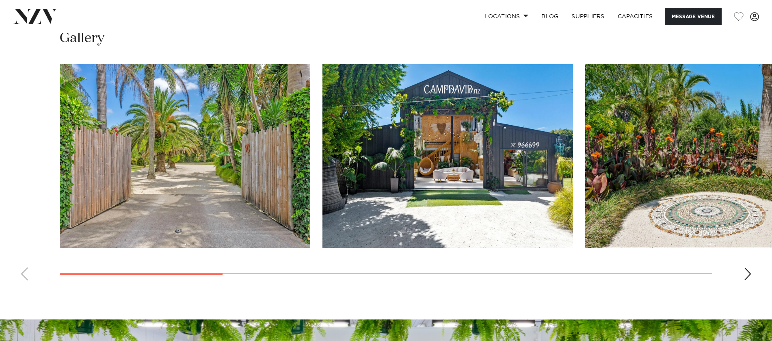
scroll to position [780, 0]
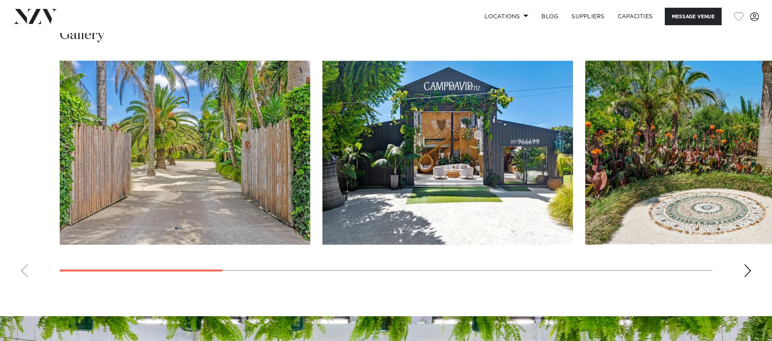
click at [254, 155] on img "1 / 10" at bounding box center [185, 153] width 251 height 184
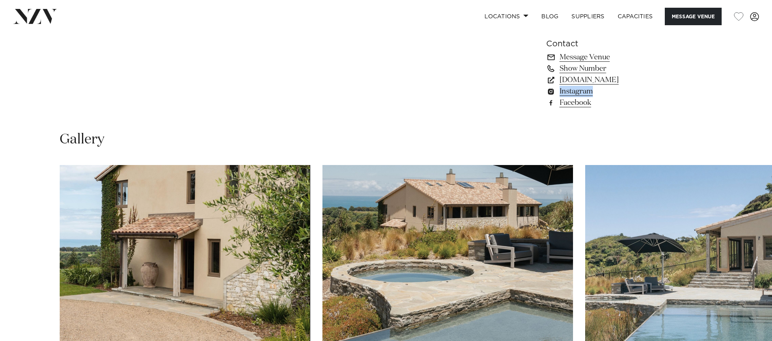
scroll to position [697, 0]
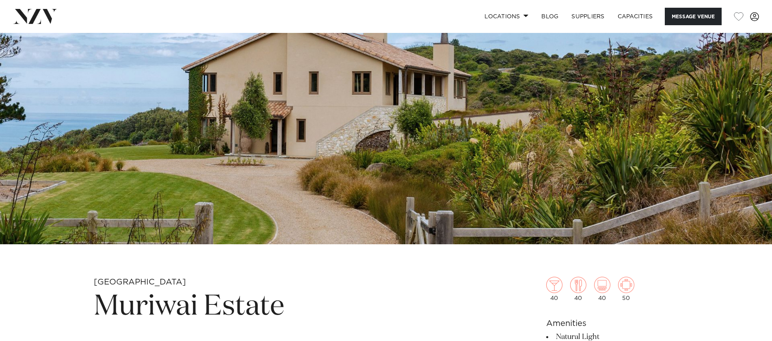
scroll to position [150, 0]
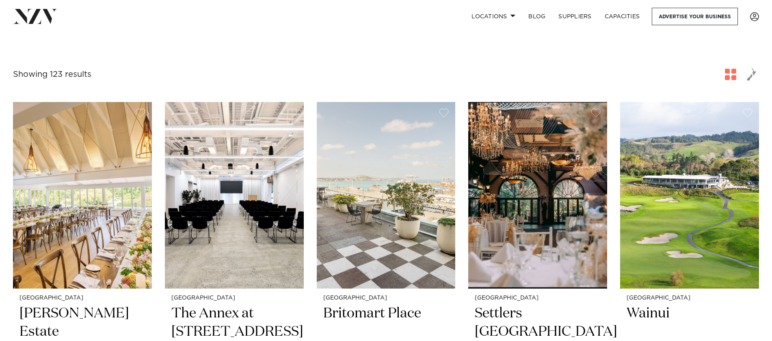
scroll to position [357, 0]
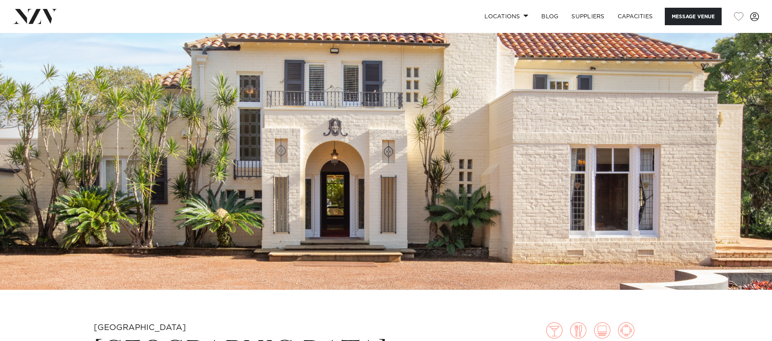
scroll to position [180, 0]
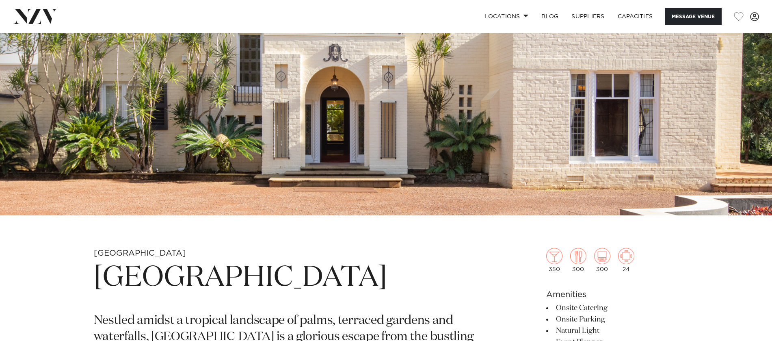
drag, startPoint x: 390, startPoint y: 284, endPoint x: 70, endPoint y: 283, distance: 319.4
copy h1 "[GEOGRAPHIC_DATA]"
